Goal: Task Accomplishment & Management: Complete application form

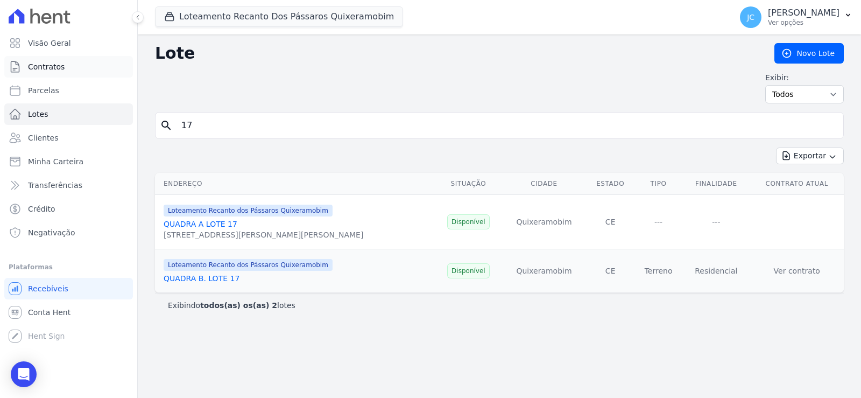
click at [67, 69] on link "Contratos" at bounding box center [68, 67] width 129 height 22
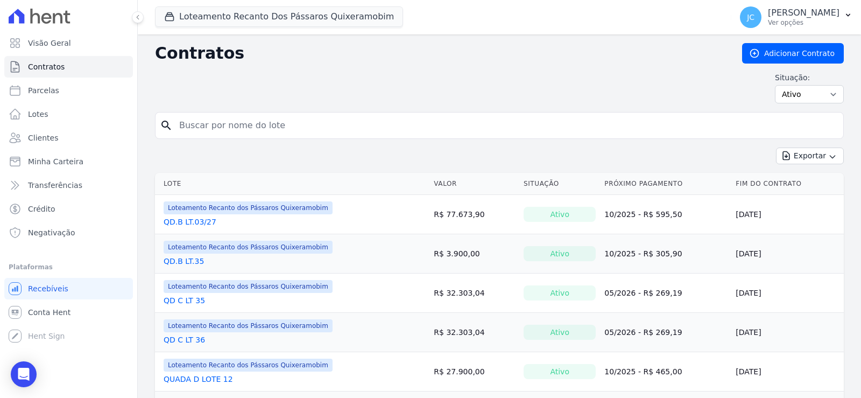
click at [208, 134] on input "search" at bounding box center [506, 126] width 666 height 22
type input "06"
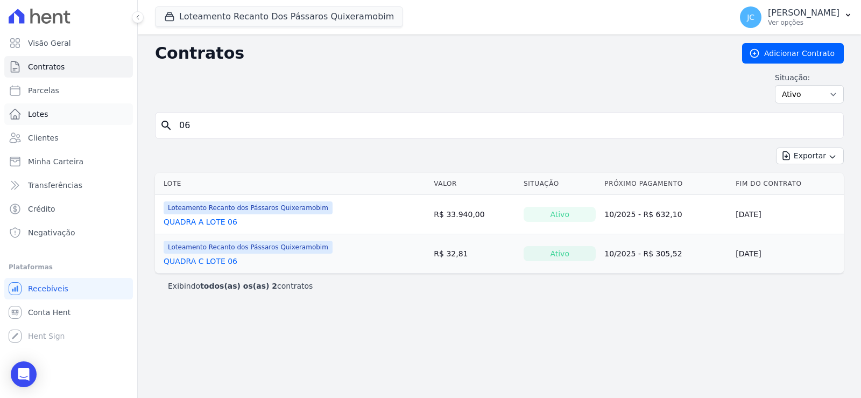
click at [49, 125] on link "Lotes" at bounding box center [68, 114] width 129 height 22
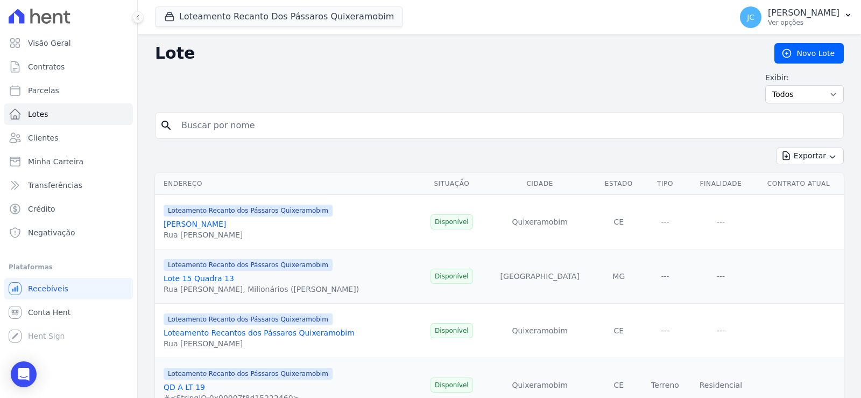
click at [211, 132] on input "search" at bounding box center [507, 126] width 664 height 22
type input "06"
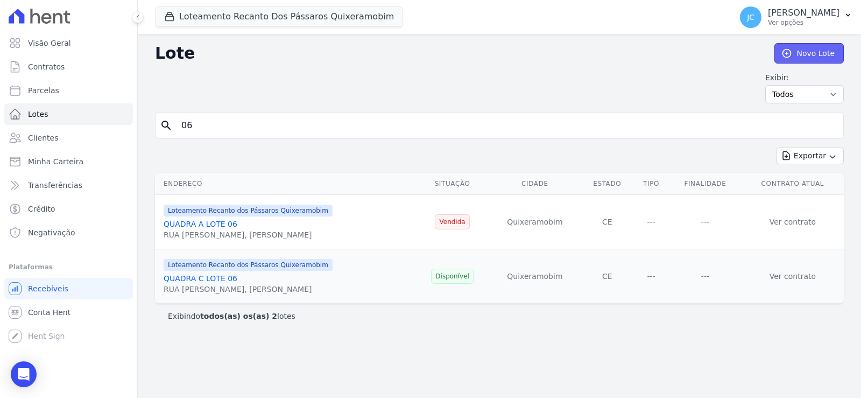
click at [797, 63] on link "Novo Lote" at bounding box center [808, 53] width 69 height 20
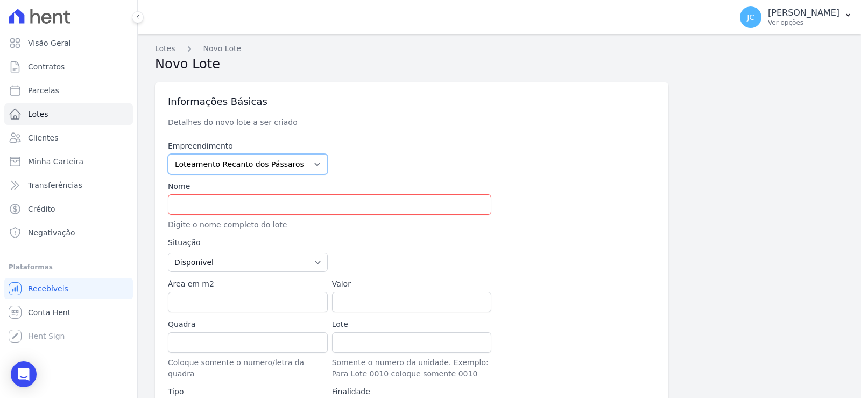
click at [244, 170] on select "Loteamento Portal Ville Acopiara Loteamento Recanto dos Pássaros Quixeramobim L…" at bounding box center [248, 164] width 160 height 20
click at [178, 163] on select "Loteamento Portal Ville Acopiara Loteamento Recanto dos Pássaros Quixeramobim L…" at bounding box center [248, 164] width 160 height 20
click at [252, 215] on input "text" at bounding box center [329, 204] width 323 height 20
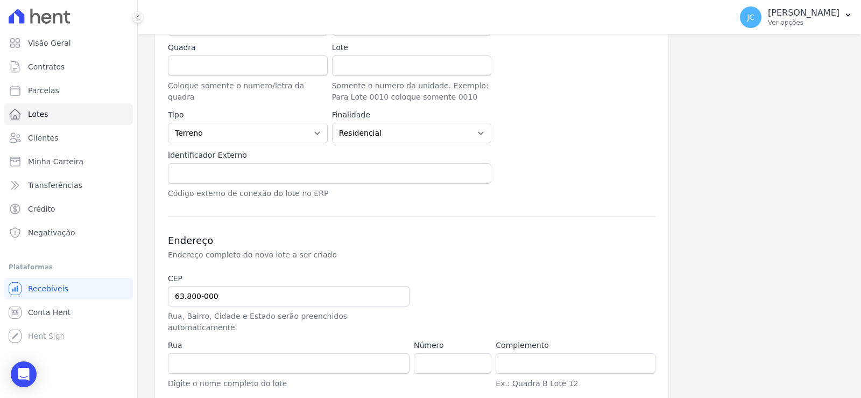
scroll to position [398, 0]
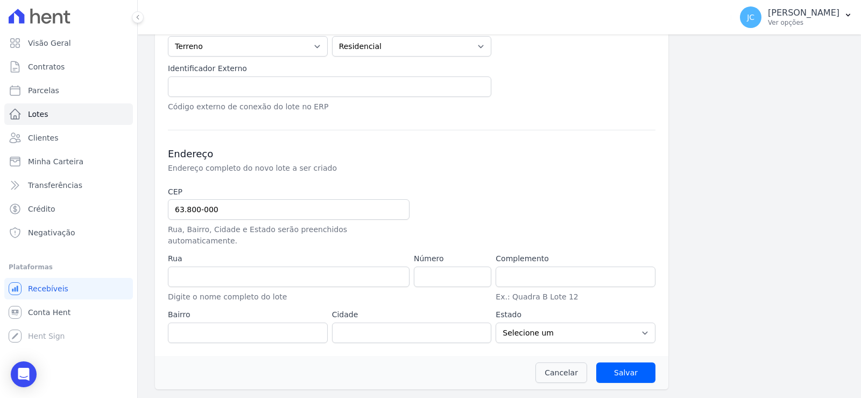
type input "QUADRA D LOTE 06"
click at [558, 334] on select "Selecione um AC AL AP AM BA CE DF ES GO MA MG MT MS PA PB PR PE PI RJ RN RS RO …" at bounding box center [576, 332] width 160 height 20
select select "CE"
click at [496, 322] on select "Selecione um AC AL AP AM BA CE DF ES GO MA MG MT MS PA PB PR PE PI RJ RN RS RO …" at bounding box center [576, 332] width 160 height 20
click at [619, 369] on input "Salvar" at bounding box center [625, 372] width 59 height 20
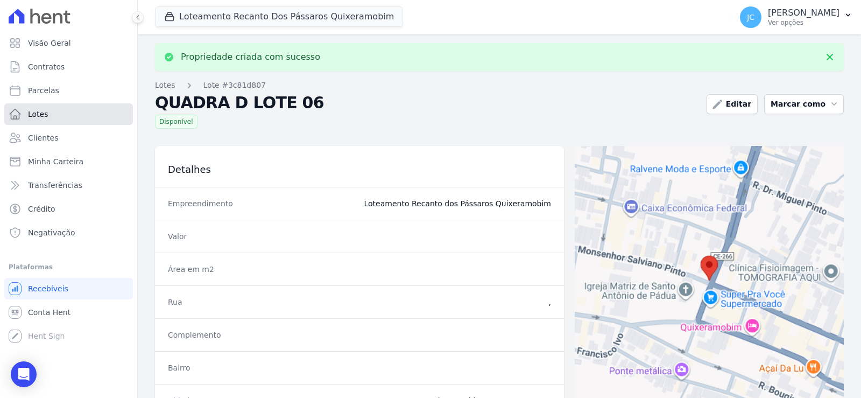
click at [42, 125] on link "Lotes" at bounding box center [68, 114] width 129 height 22
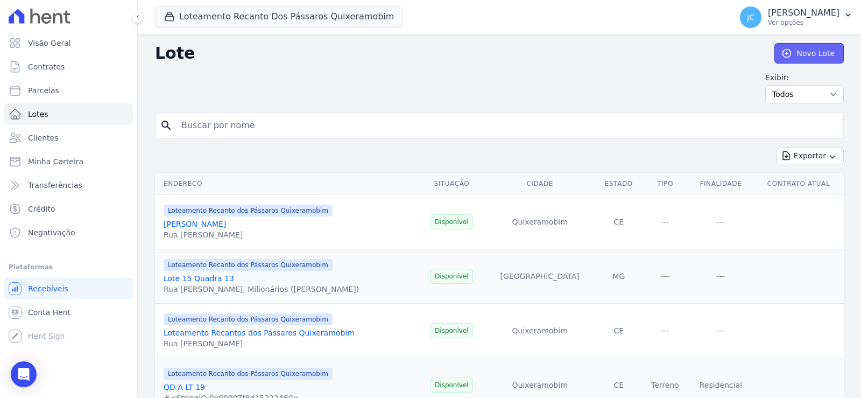
click at [812, 54] on link "Novo Lote" at bounding box center [808, 53] width 69 height 20
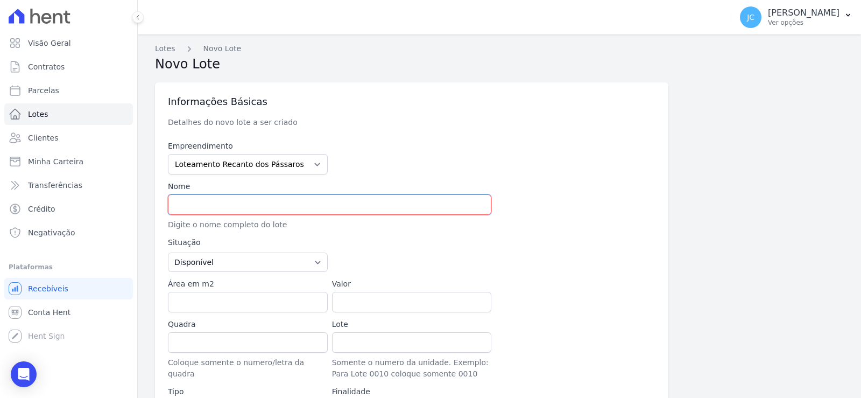
click at [202, 214] on input "text" at bounding box center [329, 204] width 323 height 20
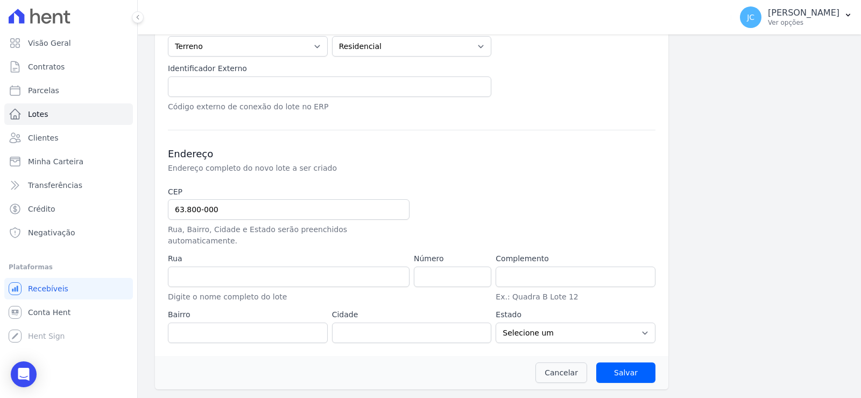
scroll to position [398, 0]
type input "QUADRA D LOTE 07"
click at [547, 322] on select "Selecione um AC AL AP AM BA CE DF ES GO MA MG MT MS PA PB PR PE PI RJ RN RS RO …" at bounding box center [576, 332] width 160 height 20
select select "CE"
click at [496, 322] on select "Selecione um AC AL AP AM BA CE DF ES GO MA MG MT MS PA PB PR PE PI RJ RN RS RO …" at bounding box center [576, 332] width 160 height 20
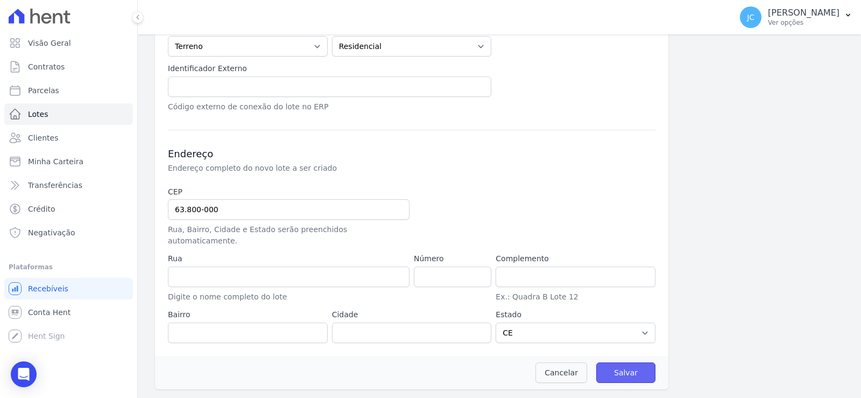
click at [624, 378] on input "Salvar" at bounding box center [625, 372] width 59 height 20
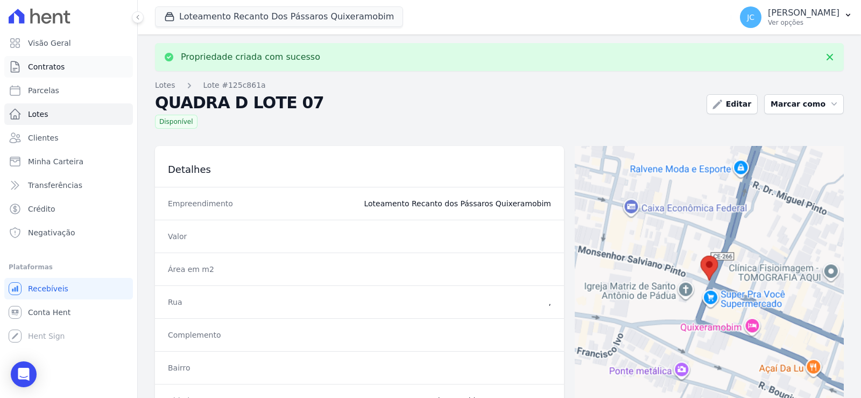
click at [53, 72] on span "Contratos" at bounding box center [46, 66] width 37 height 11
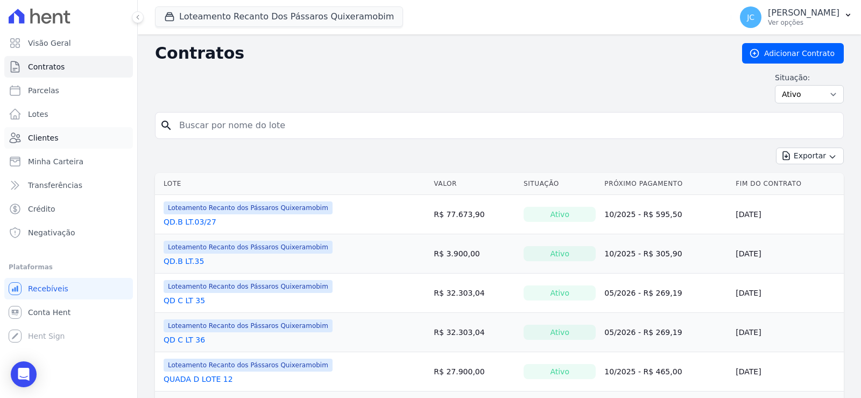
click at [68, 141] on link "Clientes" at bounding box center [68, 138] width 129 height 22
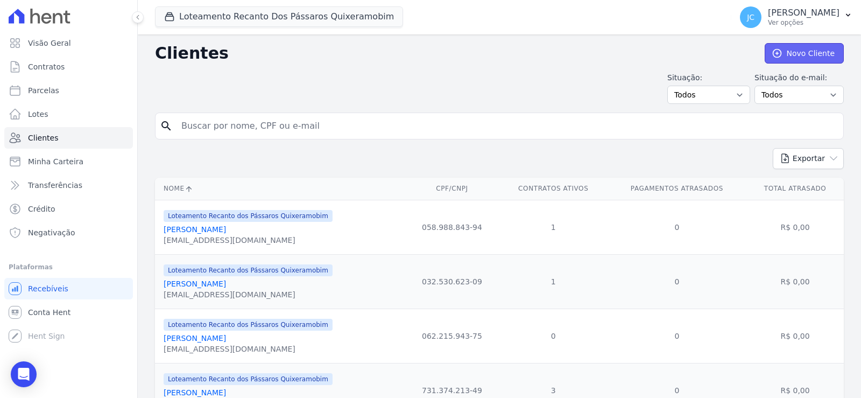
click at [803, 50] on link "Novo Cliente" at bounding box center [804, 53] width 79 height 20
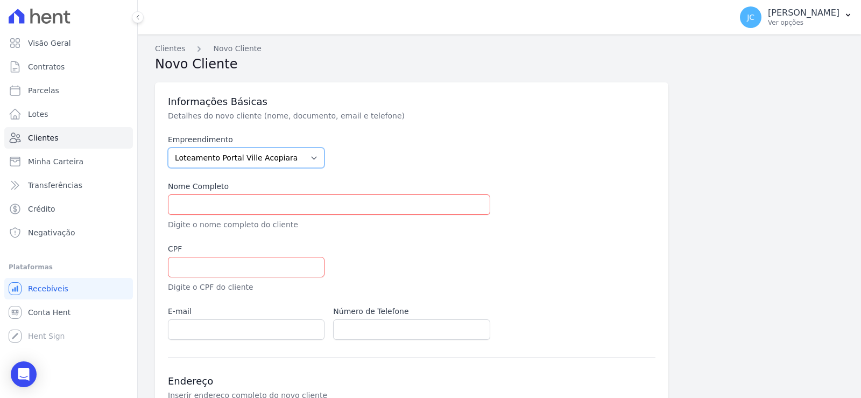
click at [224, 164] on select "Loteamento Portal Ville Acopiara Loteamento Recanto dos Pássaros Quixeramobim L…" at bounding box center [246, 157] width 157 height 20
select select "680c1bfe-1e9a-4ffe-9017-886ab10875cd"
click at [178, 157] on select "Loteamento Portal Ville Acopiara Loteamento Recanto dos Pássaros Quixeramobim L…" at bounding box center [246, 157] width 157 height 20
click at [206, 215] on input "text" at bounding box center [329, 204] width 322 height 20
paste input "ROZILDA [PERSON_NAME]"
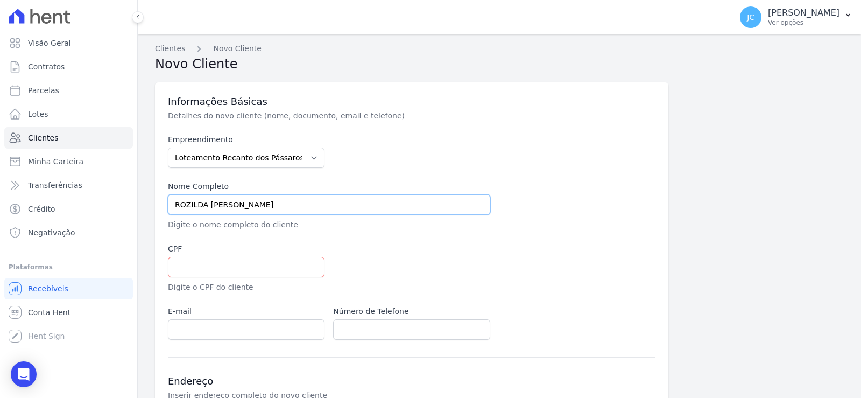
type input "ROZILDA [PERSON_NAME]"
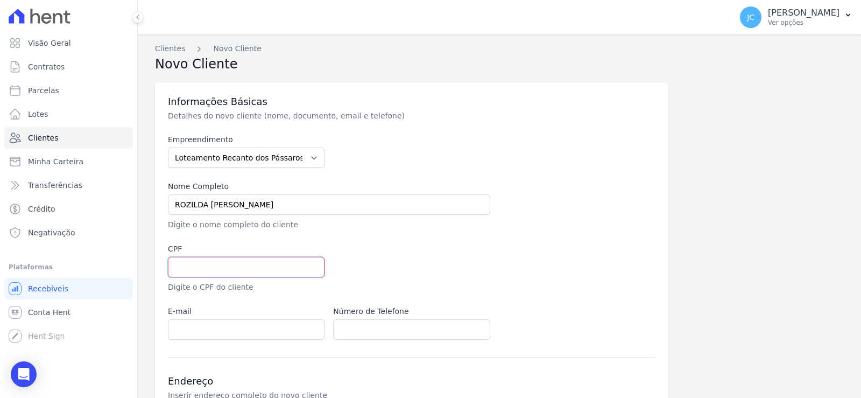
click at [218, 276] on input "text" at bounding box center [246, 267] width 157 height 20
paste input "006.263.703-70"
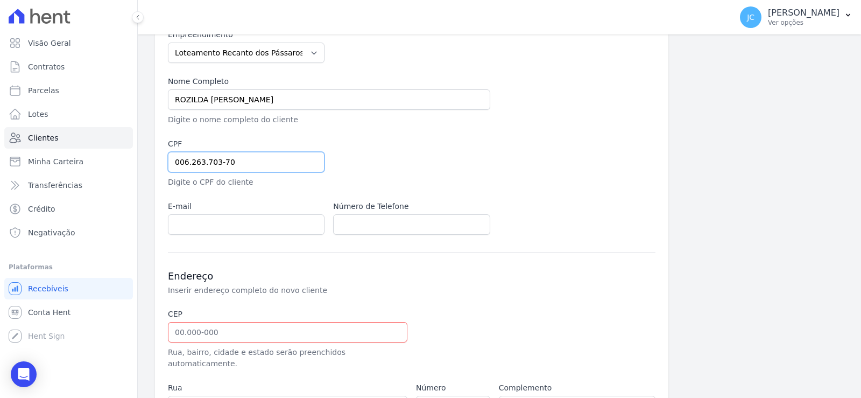
scroll to position [108, 0]
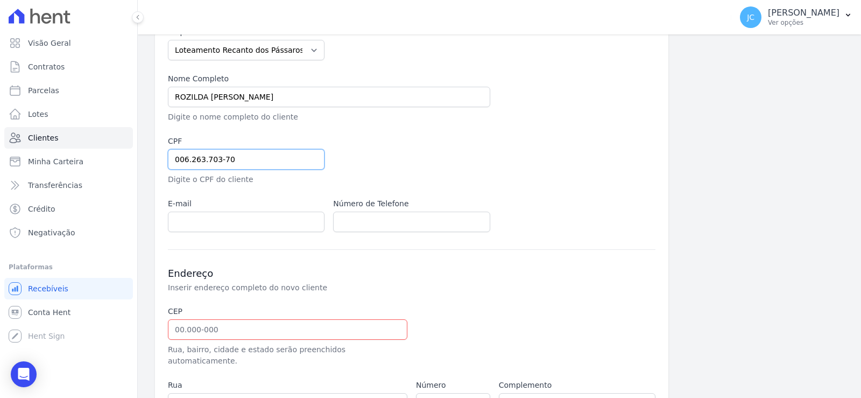
type input "006.263.703-70"
click at [225, 253] on div "Informações Básicas Detalhes do novo cliente (nome, documento, email e telefone…" at bounding box center [411, 239] width 513 height 529
click at [225, 232] on input "email" at bounding box center [246, 221] width 157 height 20
paste input "[EMAIL_ADDRESS][DOMAIN_NAME]"
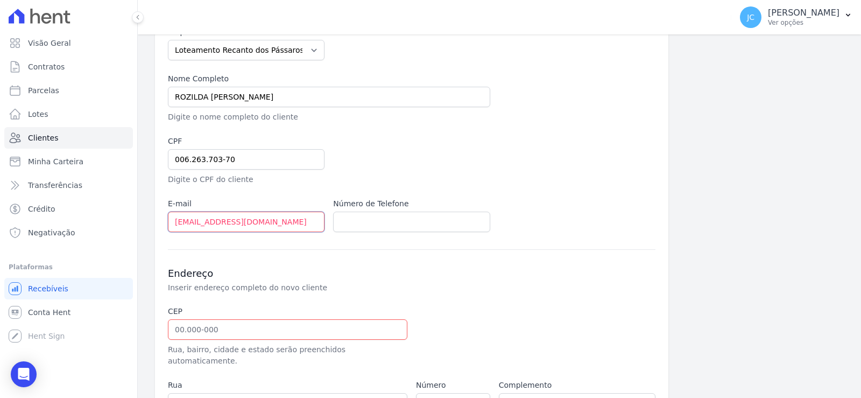
type input "[EMAIL_ADDRESS][DOMAIN_NAME]"
click at [339, 232] on input "text" at bounding box center [411, 221] width 157 height 20
paste input "(88) 99411-4584"
type input "(88) 99411-4584"
click at [367, 280] on div "Endereço Inserir endereço completo do novo cliente CEP Rua, bairro, cidade e es…" at bounding box center [411, 370] width 487 height 242
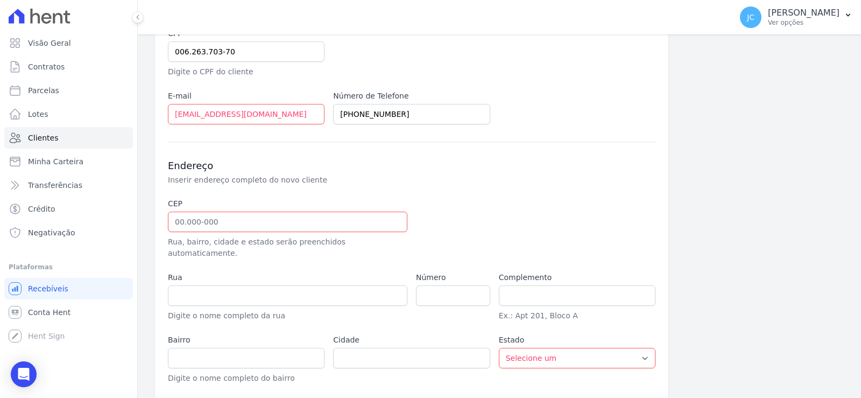
scroll to position [269, 0]
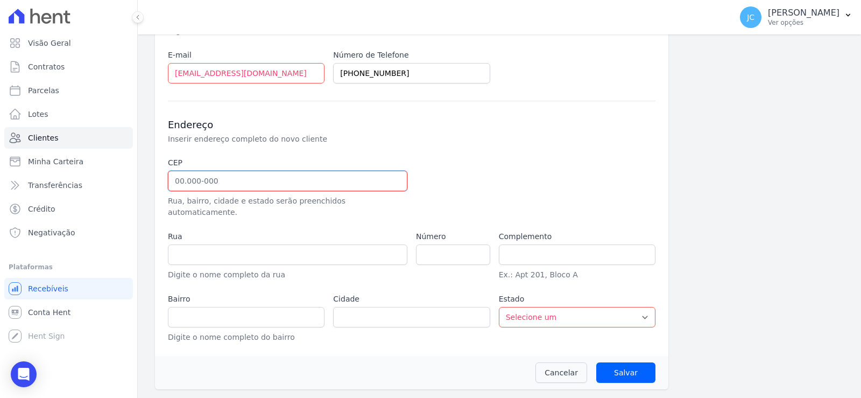
click at [214, 191] on input "text" at bounding box center [287, 181] width 239 height 20
click at [249, 256] on input "text" at bounding box center [287, 254] width 239 height 20
click at [235, 191] on input "text" at bounding box center [287, 181] width 239 height 20
paste input "63.800-000"
type input "63.800-000"
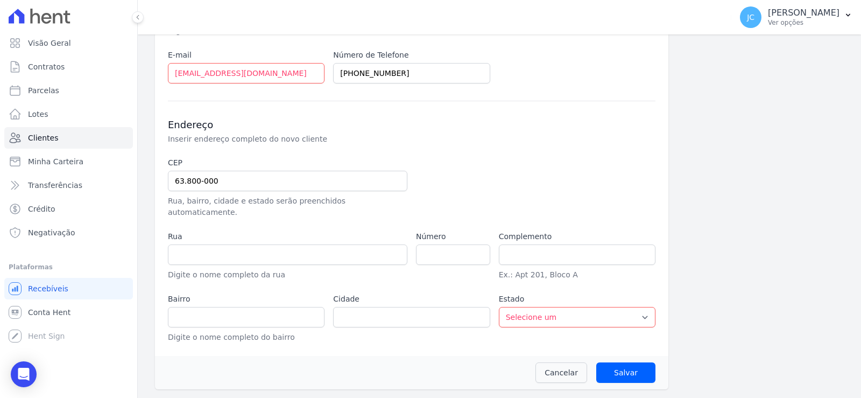
click at [472, 178] on div at bounding box center [494, 187] width 157 height 61
type input "Quixeramobim"
select select "CE"
click at [194, 260] on input "text" at bounding box center [287, 254] width 239 height 20
paste input "FAZENDA GUARIBAS"
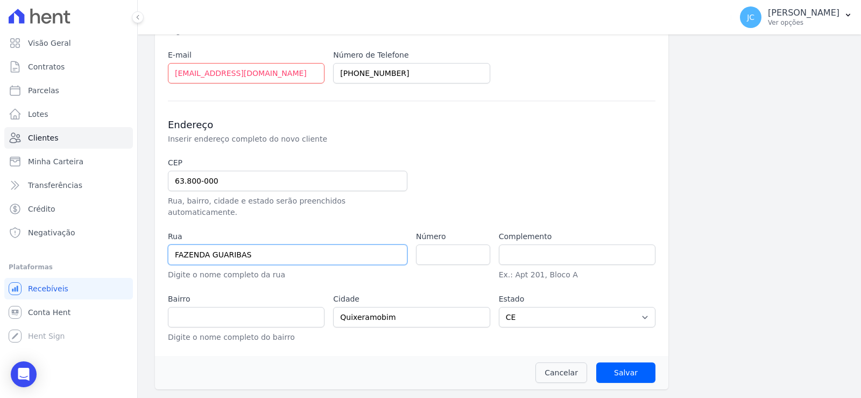
type input "FAZENDA GUARIBAS"
click at [472, 265] on input "number" at bounding box center [453, 254] width 74 height 20
click at [734, 211] on div "Informações Básicas Detalhes do novo cliente (nome, documento, email e telefone…" at bounding box center [499, 104] width 689 height 569
type input "1"
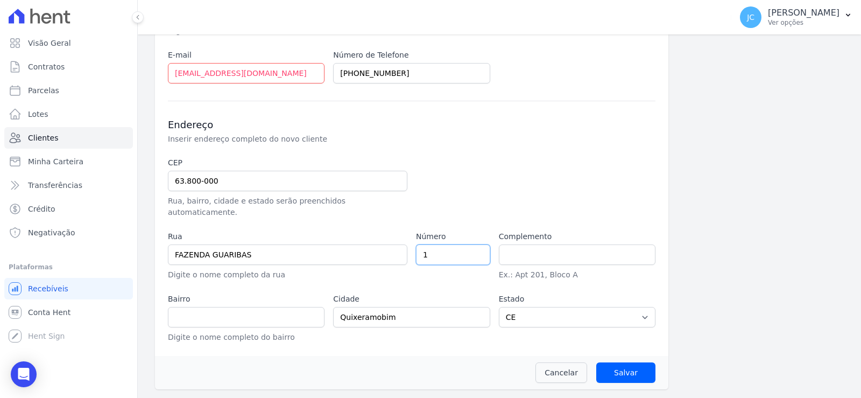
click at [478, 245] on input "1" at bounding box center [453, 254] width 74 height 20
click at [449, 247] on input "1" at bounding box center [453, 254] width 74 height 20
drag, startPoint x: 448, startPoint y: 248, endPoint x: 396, endPoint y: 244, distance: 51.8
click at [396, 244] on div "CEP 63.800-000 Rua, bairro, cidade e estado serão preenchidos automaticamente. …" at bounding box center [411, 250] width 487 height 186
click at [205, 313] on input "text" at bounding box center [246, 317] width 157 height 20
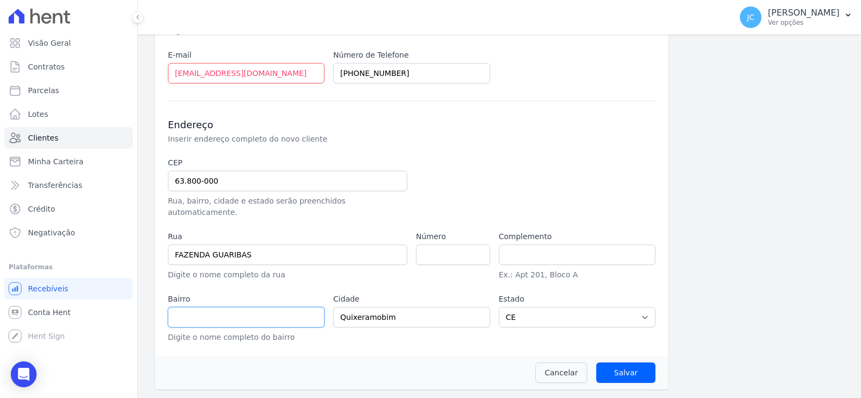
paste input "DT MANITUBA"
type input "DT MANITUBA"
click at [413, 254] on div "CEP 63.800-000 Rua, bairro, cidade e estado serão preenchidos automaticamente. …" at bounding box center [411, 250] width 487 height 186
click at [432, 247] on input "number" at bounding box center [453, 254] width 74 height 20
type input "0"
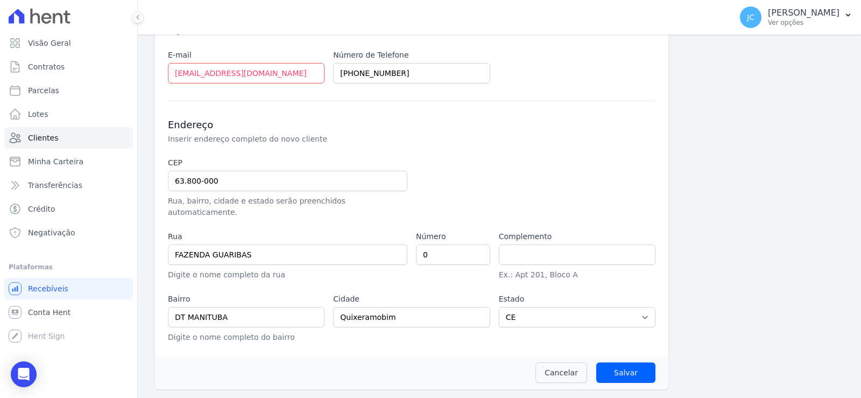
click at [725, 245] on div "Informações Básicas Detalhes do novo cliente (nome, documento, email e telefone…" at bounding box center [499, 104] width 689 height 569
click at [610, 367] on input "Salvar" at bounding box center [625, 372] width 59 height 20
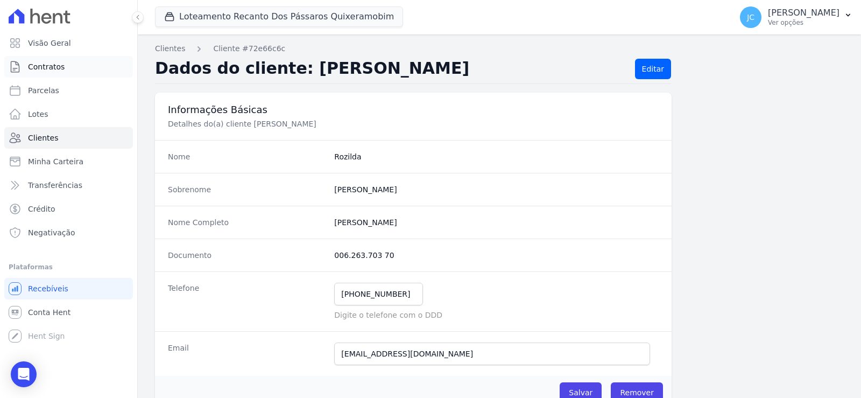
click at [79, 77] on link "Contratos" at bounding box center [68, 67] width 129 height 22
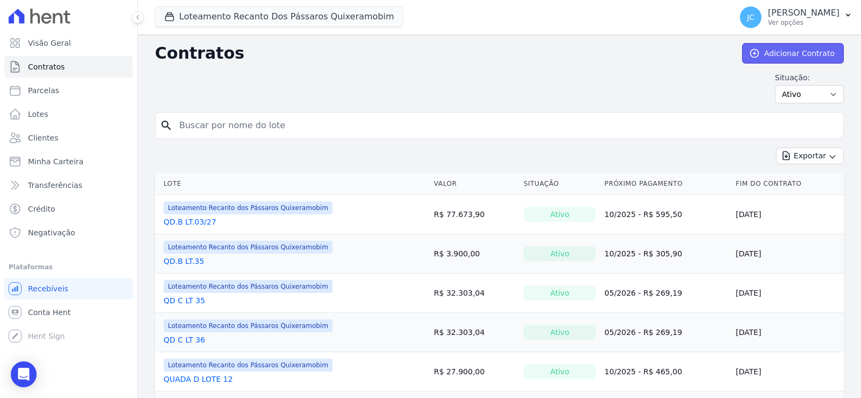
click at [784, 49] on link "Adicionar Contrato" at bounding box center [793, 53] width 102 height 20
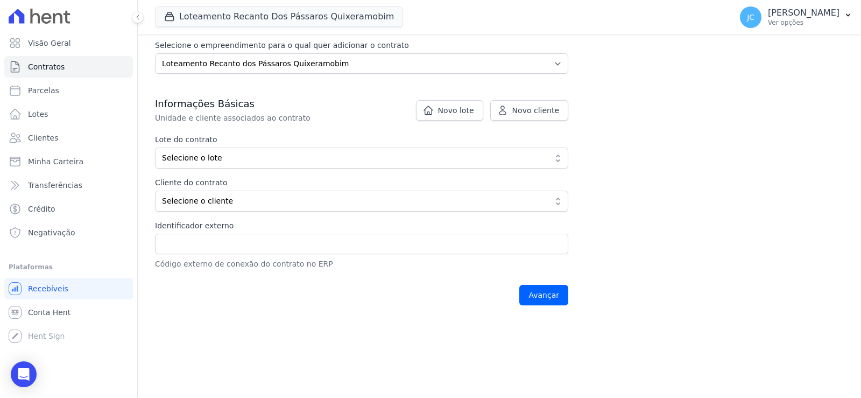
scroll to position [161, 0]
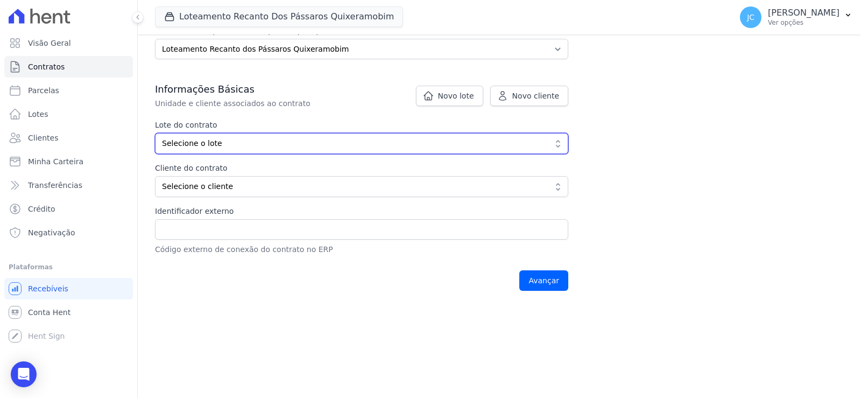
click at [213, 149] on span "Selecione o lote" at bounding box center [354, 143] width 384 height 11
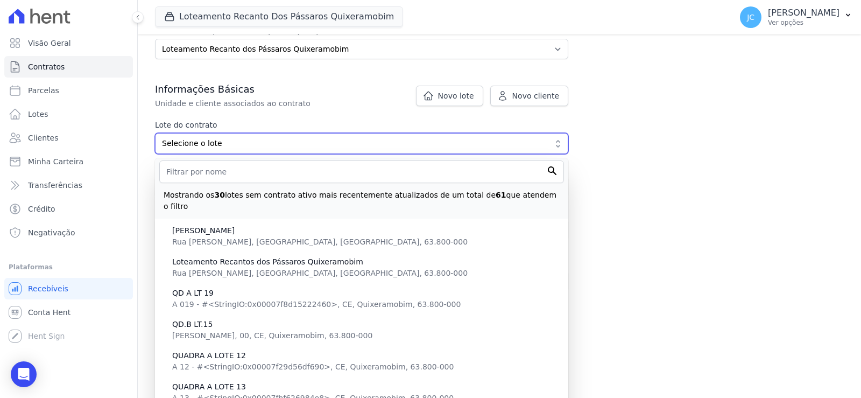
click at [155, 133] on button "Selecione o lote" at bounding box center [361, 143] width 413 height 21
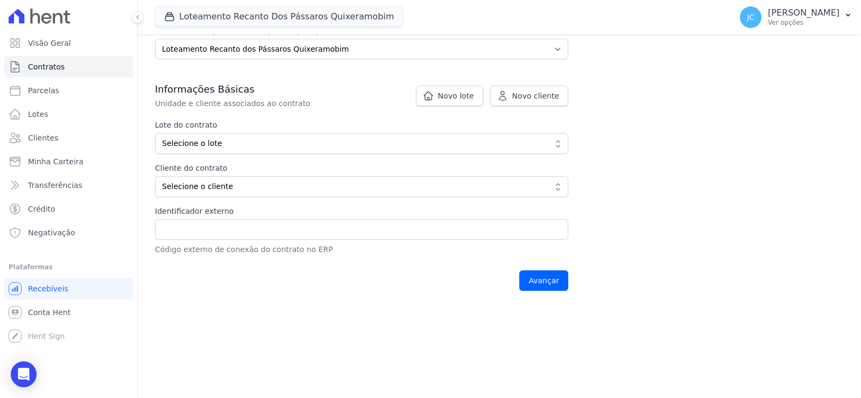
click at [213, 150] on div "Lote do contrato Selecione o lote Mostrando os 30 lotes sem contrato ativo mais…" at bounding box center [361, 136] width 413 height 34
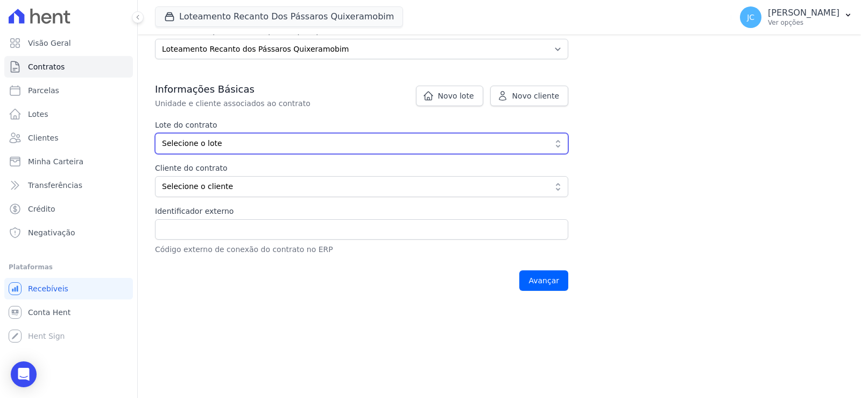
click at [221, 154] on button "Selecione o lote" at bounding box center [361, 143] width 413 height 21
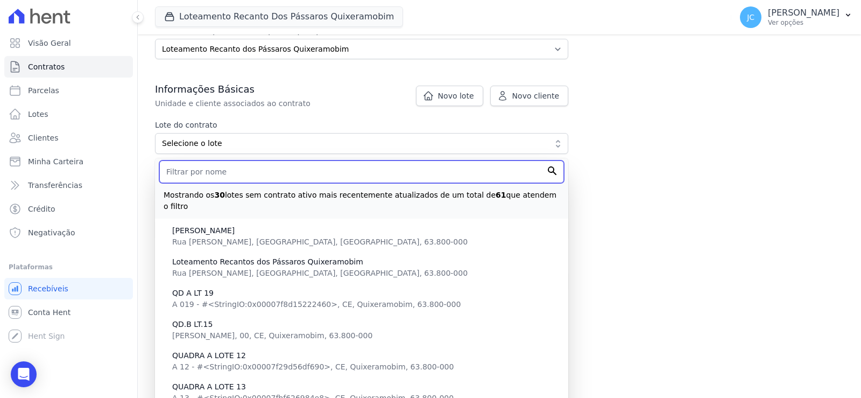
click at [220, 183] on input "text" at bounding box center [361, 171] width 405 height 23
type input "06"
click at [519, 270] on input "Avançar" at bounding box center [543, 280] width 49 height 20
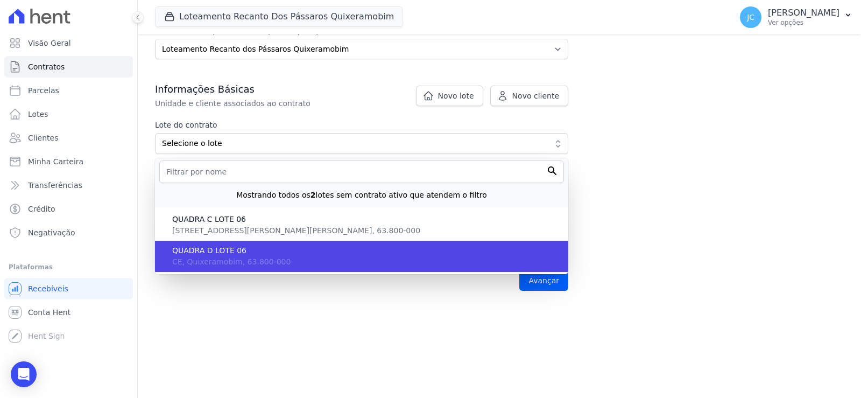
click at [254, 256] on span "QUADRA D LOTE 06" at bounding box center [365, 250] width 387 height 11
type input "3c81d807-744e-44f5-89c6-f88208a1dd1f"
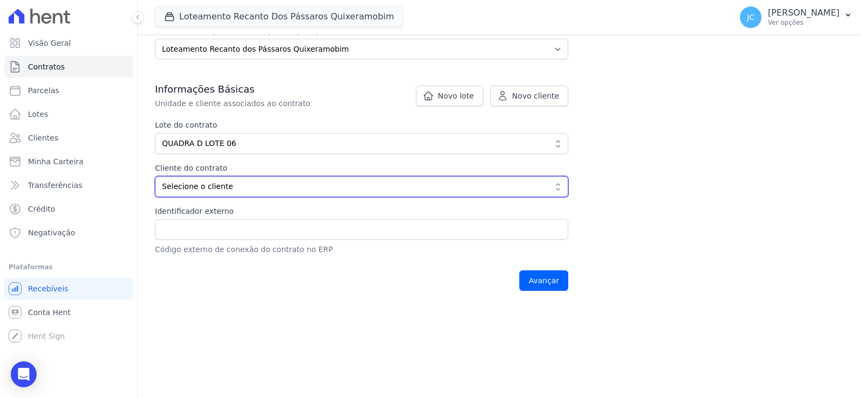
click at [246, 197] on button "Selecione o cliente" at bounding box center [361, 186] width 413 height 21
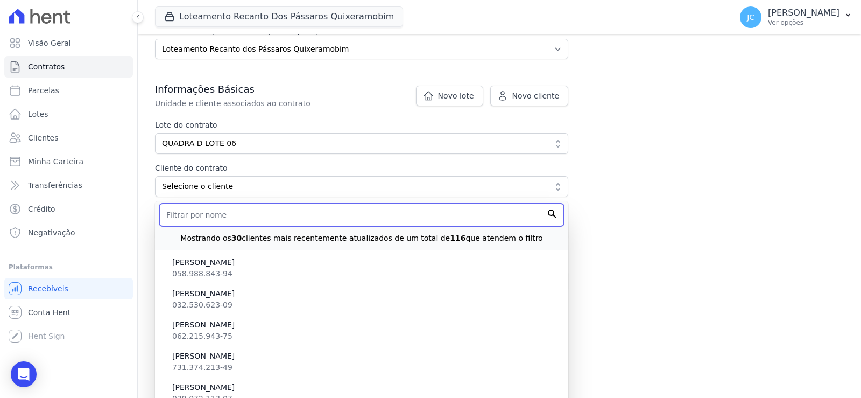
click at [222, 226] on input "text" at bounding box center [361, 214] width 405 height 23
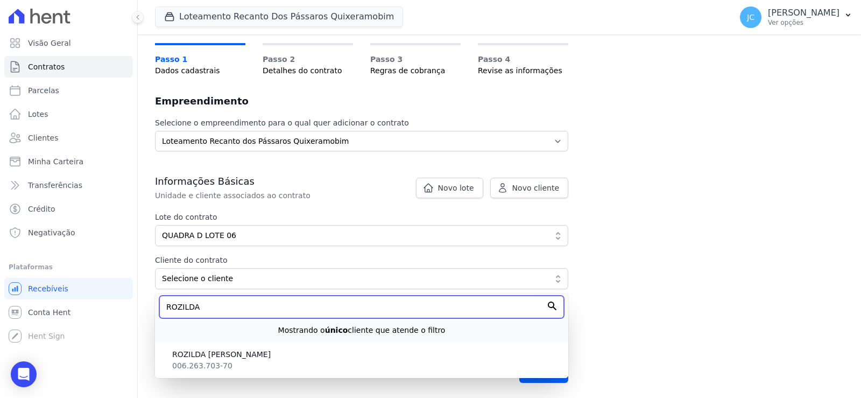
scroll to position [98, 0]
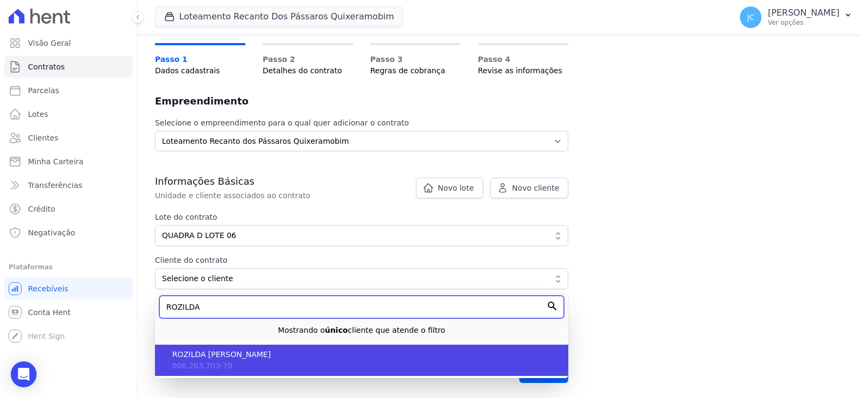
type input "ROZILDA"
click at [235, 356] on span "ROZILDA [PERSON_NAME]" at bounding box center [365, 354] width 387 height 11
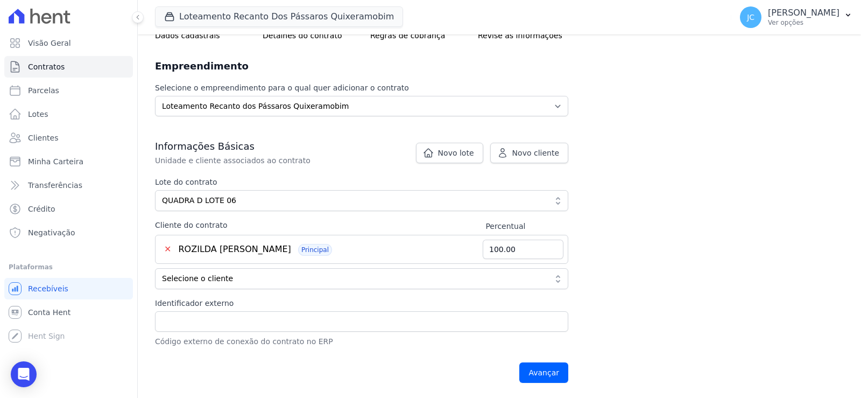
scroll to position [135, 0]
click at [212, 313] on input "Identificador externo" at bounding box center [361, 321] width 413 height 20
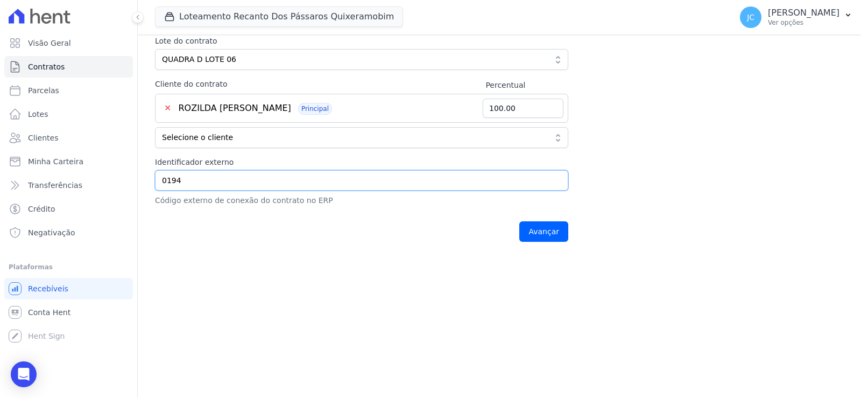
scroll to position [296, 0]
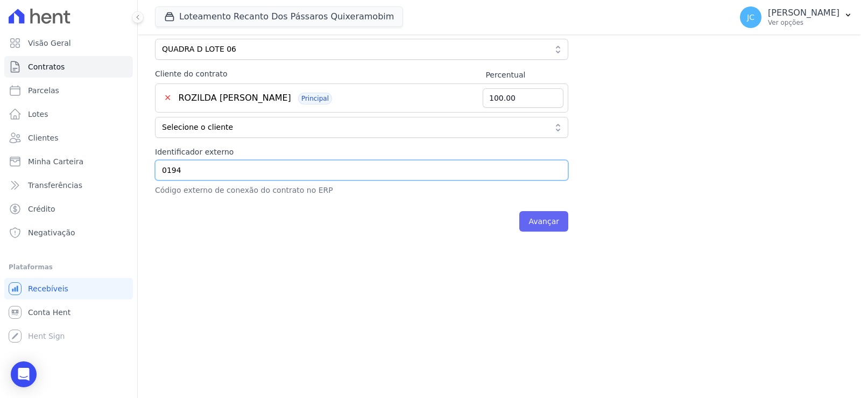
type input "0194"
click at [568, 211] on input "Avançar" at bounding box center [543, 221] width 49 height 20
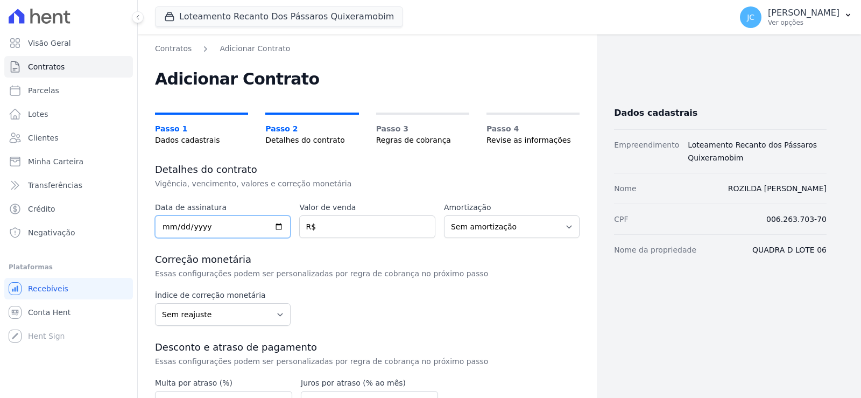
click at [255, 238] on input "date" at bounding box center [223, 226] width 136 height 23
type input "[DATE]"
click at [355, 238] on input "number" at bounding box center [367, 226] width 136 height 23
paste input "36.70800"
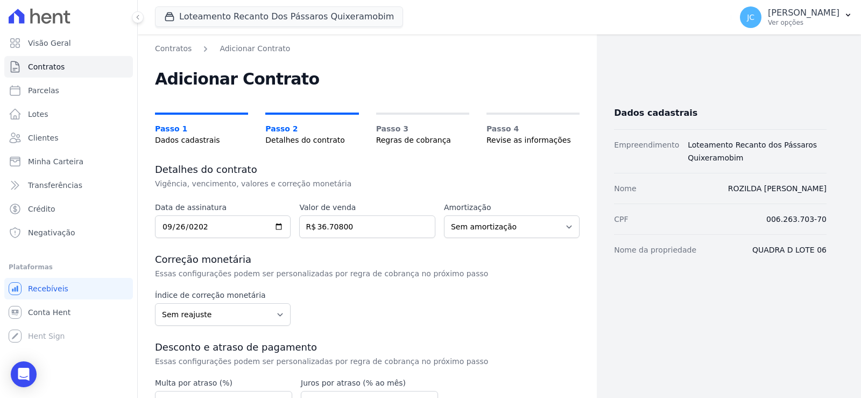
click at [411, 299] on div "Data de assinatura 2025-09-26 Valor de venda 36.70800 R$ Amortização Sem amorti…" at bounding box center [367, 355] width 425 height 307
click at [334, 238] on input "36.70800" at bounding box center [367, 226] width 136 height 23
click at [345, 238] on input "3670800" at bounding box center [367, 226] width 136 height 23
type input "36708.00"
click at [395, 306] on div "Data de assinatura 2025-09-26 Valor de venda 36708.00 R$ Amortização Sem amorti…" at bounding box center [367, 355] width 425 height 307
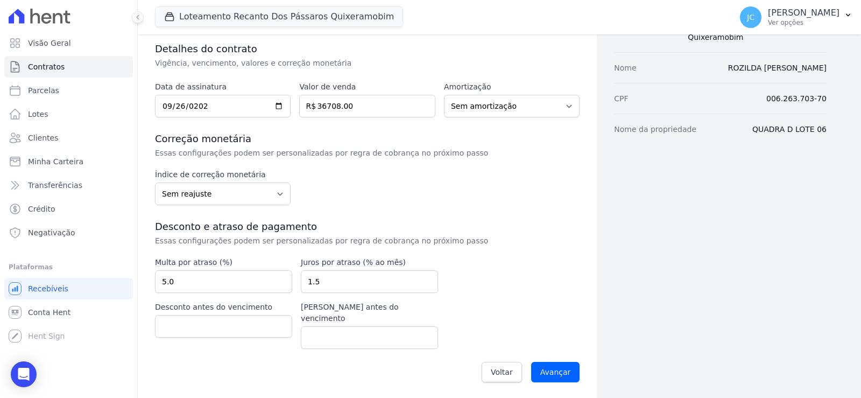
scroll to position [142, 0]
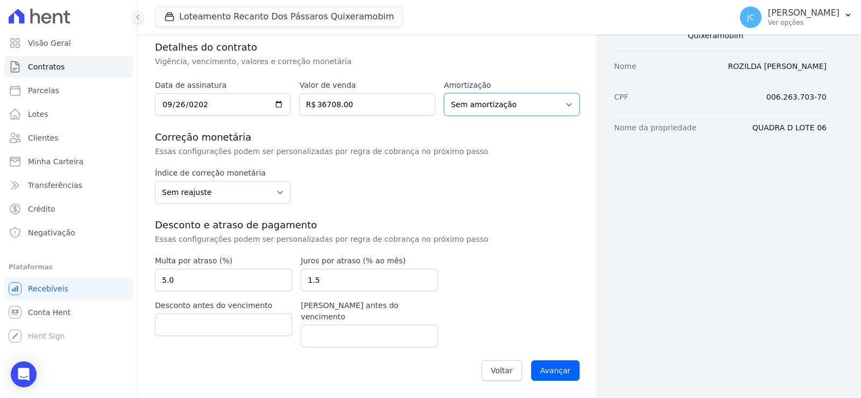
click at [485, 101] on select "Sem amortização Price Sac" at bounding box center [512, 104] width 136 height 23
click at [737, 195] on div "Dados cadastrais Empreendimento Loteamento Recanto dos Pássaros Quixeramobim No…" at bounding box center [712, 155] width 230 height 468
click at [239, 181] on select "Sem reajuste Média dos últimos 12 meses acumulado de INCCM Média dos últimos 12…" at bounding box center [223, 192] width 136 height 23
click at [697, 184] on div "Dados cadastrais Empreendimento Loteamento Recanto dos Pássaros Quixeramobim No…" at bounding box center [712, 155] width 230 height 468
click at [227, 193] on select "Sem reajuste Média dos últimos 12 meses acumulado de INCCM Média dos últimos 12…" at bounding box center [223, 192] width 136 height 23
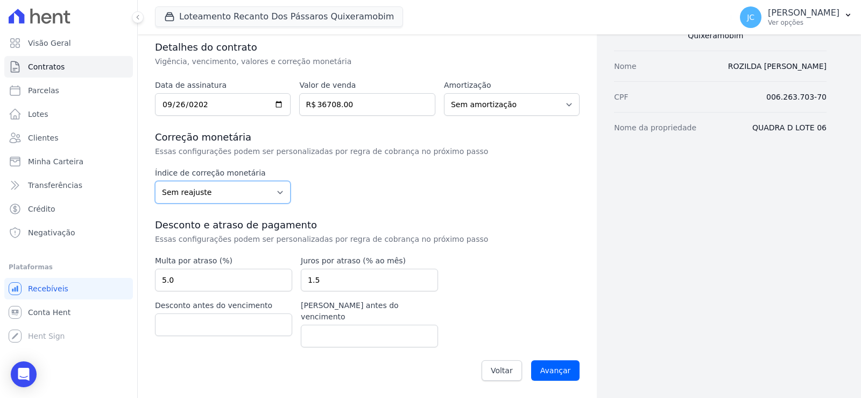
select select "ipca"
click at [165, 181] on select "Sem reajuste Média dos últimos 12 meses acumulado de INCCM Média dos últimos 12…" at bounding box center [223, 192] width 136 height 23
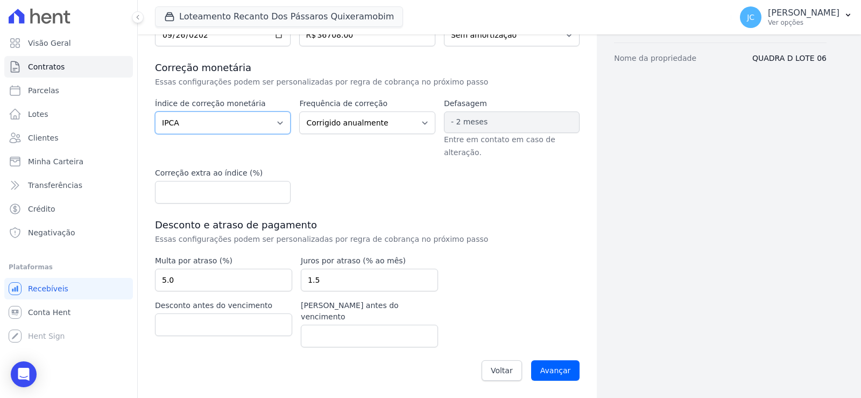
scroll to position [216, 0]
click at [558, 369] on input "Avançar" at bounding box center [555, 370] width 49 height 20
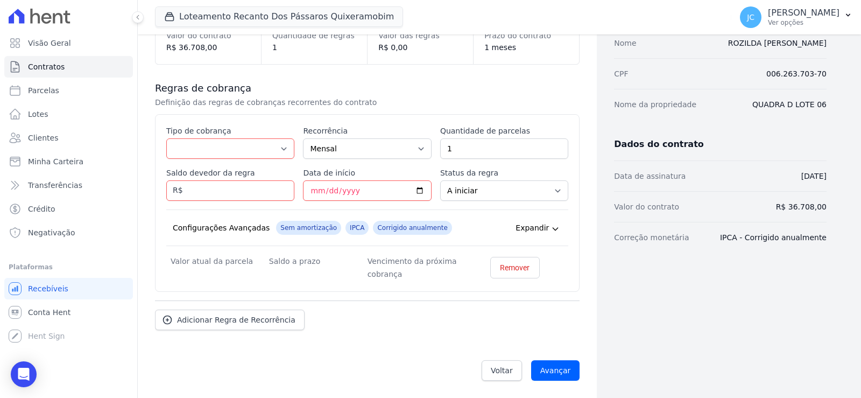
scroll to position [179, 0]
click at [286, 138] on select "Parcela Normal Entrada Sinal Intercalada Chaves Pré-chaves Pós-chaves Impostos …" at bounding box center [230, 148] width 128 height 20
select select "standard"
click at [176, 138] on select "Parcela Normal Entrada Sinal Intercalada Chaves Pré-chaves Pós-chaves Impostos …" at bounding box center [230, 148] width 128 height 20
click at [477, 138] on input "1" at bounding box center [504, 148] width 128 height 20
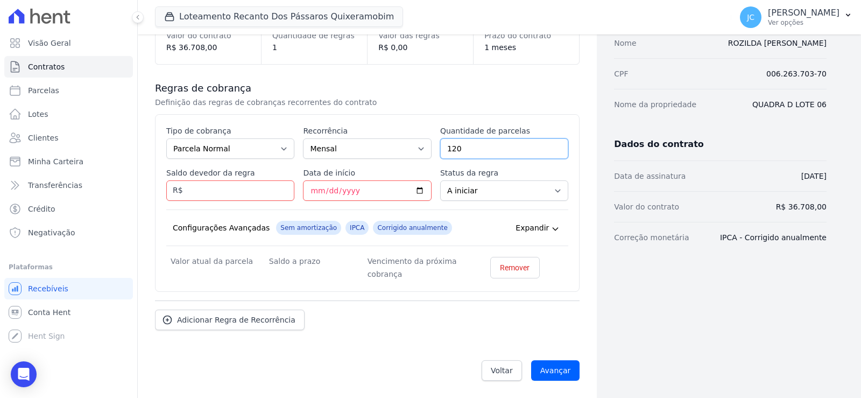
type input "120"
click at [766, 305] on div "Dados cadastrais Empreendimento Loteamento Recanto dos Pássaros Quixeramobim No…" at bounding box center [712, 143] width 230 height 491
click at [210, 182] on input "Saldo devedor da regra" at bounding box center [230, 190] width 128 height 20
paste input "36.70800"
click at [707, 275] on div "Dados cadastrais Empreendimento Loteamento Recanto dos Pássaros Quixeramobim No…" at bounding box center [712, 143] width 230 height 491
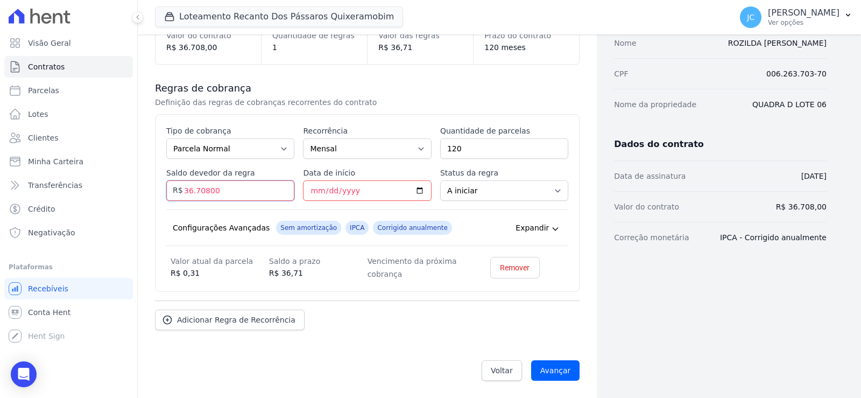
drag, startPoint x: 206, startPoint y: 178, endPoint x: 215, endPoint y: 181, distance: 9.7
click at [215, 181] on input "36.70800" at bounding box center [230, 190] width 128 height 20
click at [216, 180] on input "3670800" at bounding box center [230, 190] width 128 height 20
type input "36708.00"
click at [700, 321] on div "Dados cadastrais Empreendimento Loteamento Recanto dos Pássaros Quixeramobim No…" at bounding box center [712, 143] width 230 height 491
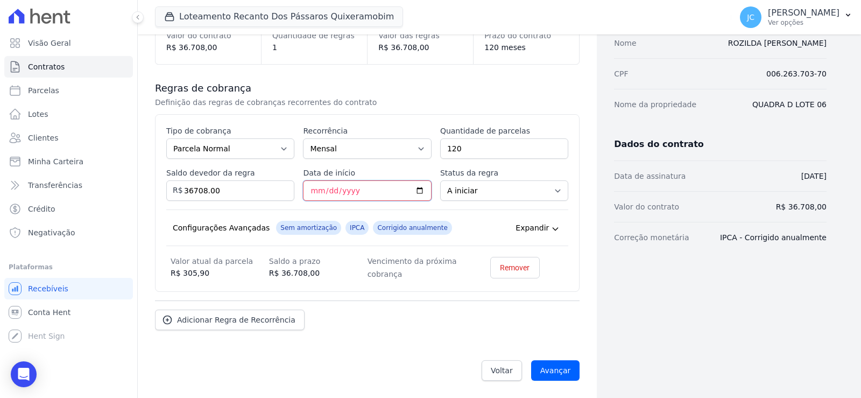
click at [419, 180] on input "Data de início" at bounding box center [367, 190] width 128 height 20
click at [361, 183] on input "Data de início" at bounding box center [367, 190] width 128 height 20
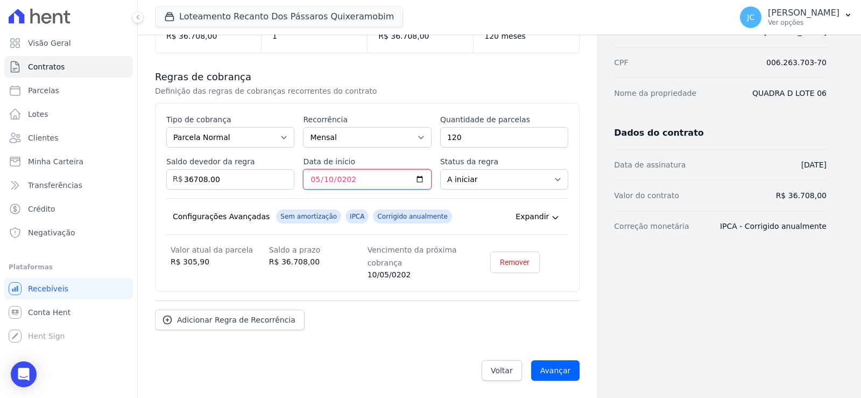
type input "2026-05-10"
click at [705, 305] on div "Dados cadastrais Empreendimento Loteamento Recanto dos Pássaros Quixeramobim No…" at bounding box center [712, 137] width 230 height 503
click at [503, 182] on select "A iniciar Em aberto" at bounding box center [504, 179] width 128 height 20
click at [673, 300] on div "Dados cadastrais Empreendimento Loteamento Recanto dos Pássaros Quixeramobim No…" at bounding box center [712, 137] width 230 height 503
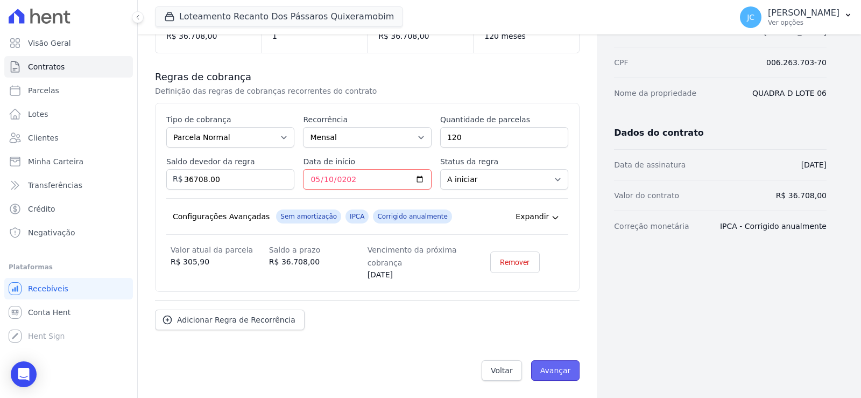
click at [542, 367] on input "Avançar" at bounding box center [555, 370] width 49 height 20
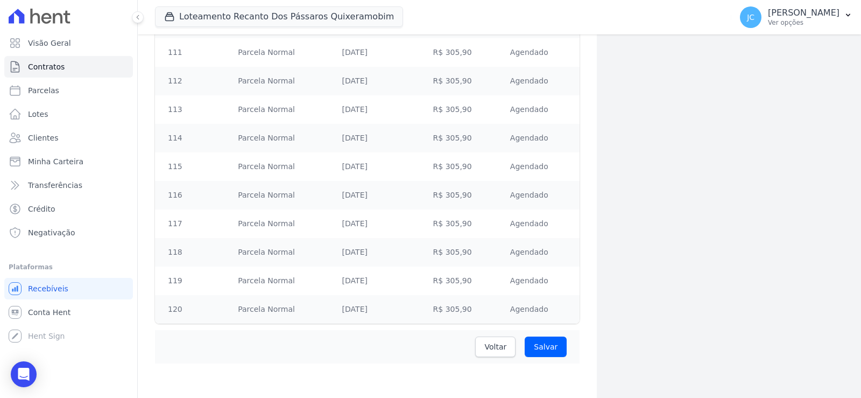
scroll to position [3559, 0]
click at [543, 338] on input "Salvar" at bounding box center [546, 346] width 42 height 20
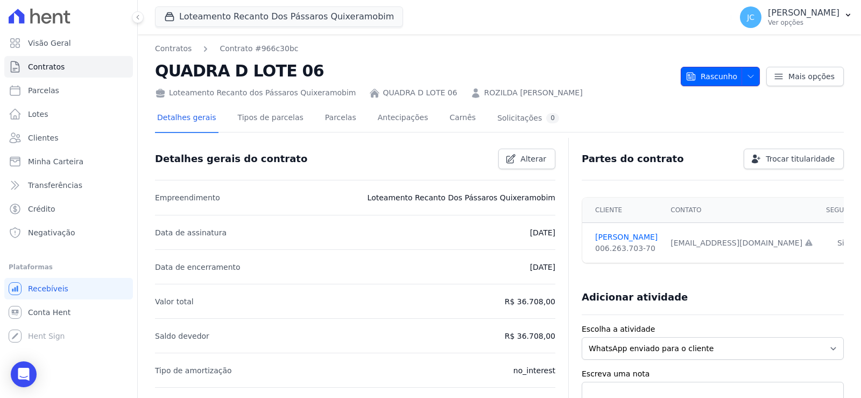
click at [694, 86] on span "Rascunho" at bounding box center [711, 76] width 52 height 19
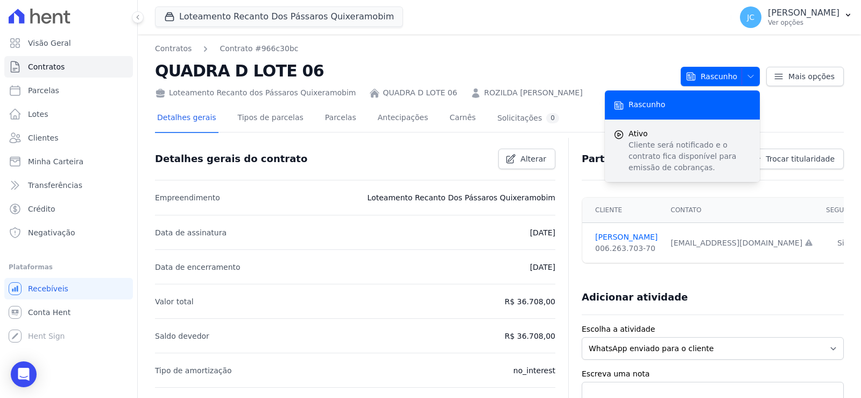
click at [644, 151] on p "Cliente será notificado e o contrato fica disponível para emissão de cobranças." at bounding box center [689, 156] width 123 height 34
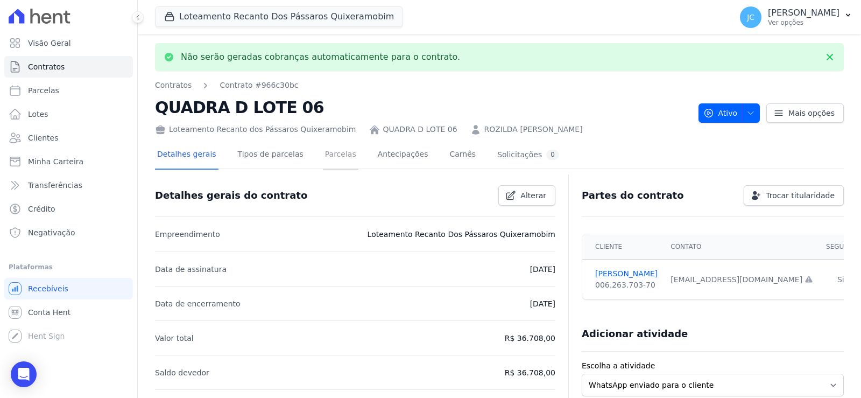
click at [346, 164] on link "Parcelas" at bounding box center [341, 155] width 36 height 29
